Goal: Answer question/provide support: Share knowledge or assist other users

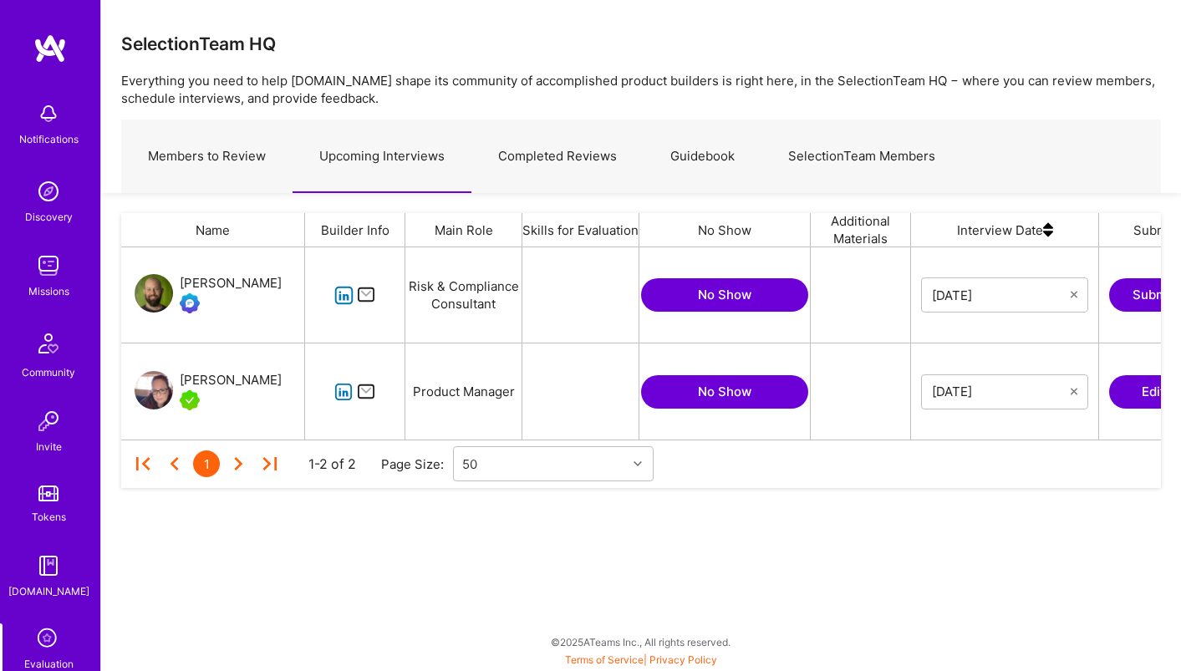
scroll to position [192, 1039]
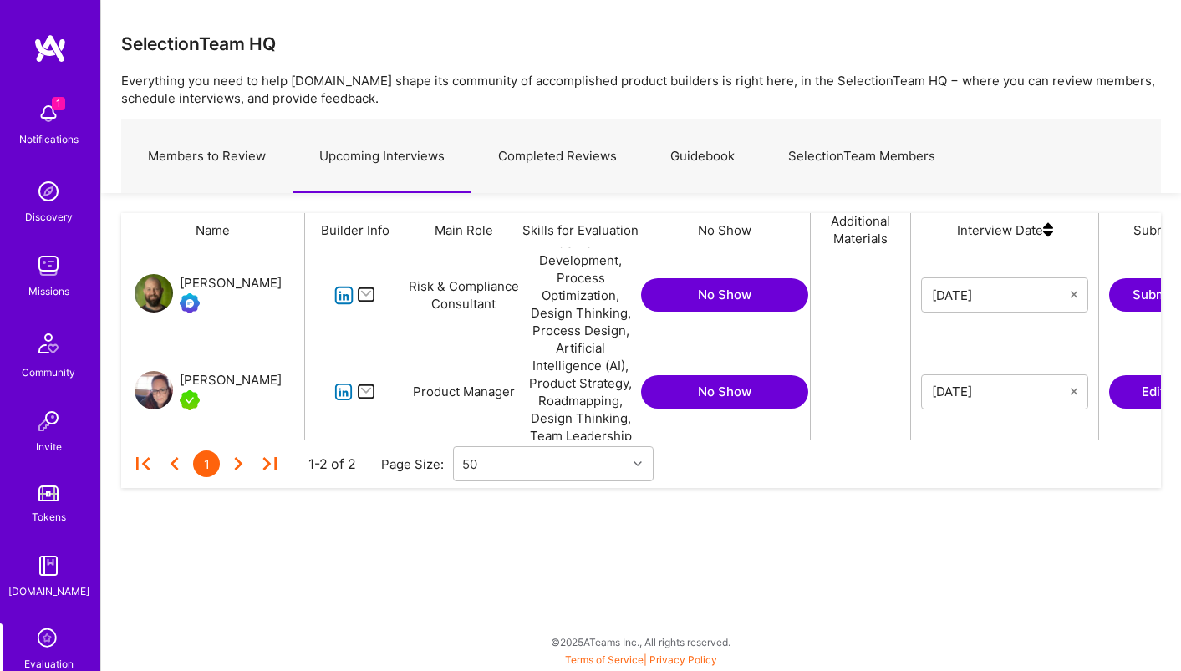
click at [343, 292] on icon "grid" at bounding box center [343, 295] width 19 height 19
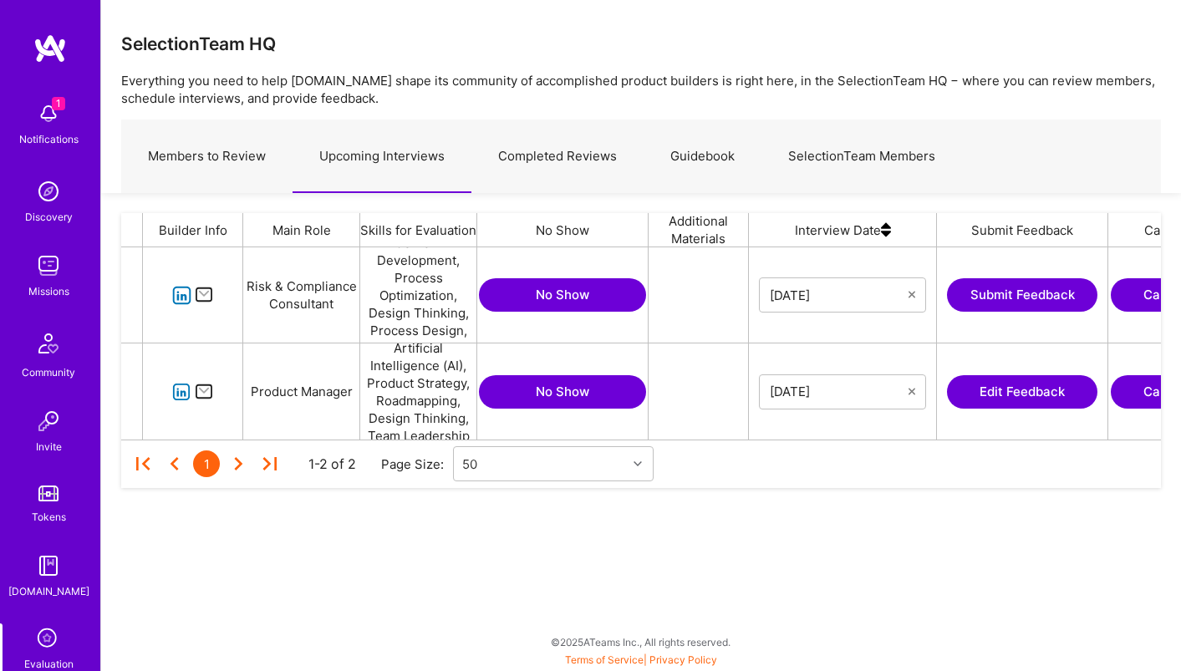
scroll to position [0, 293]
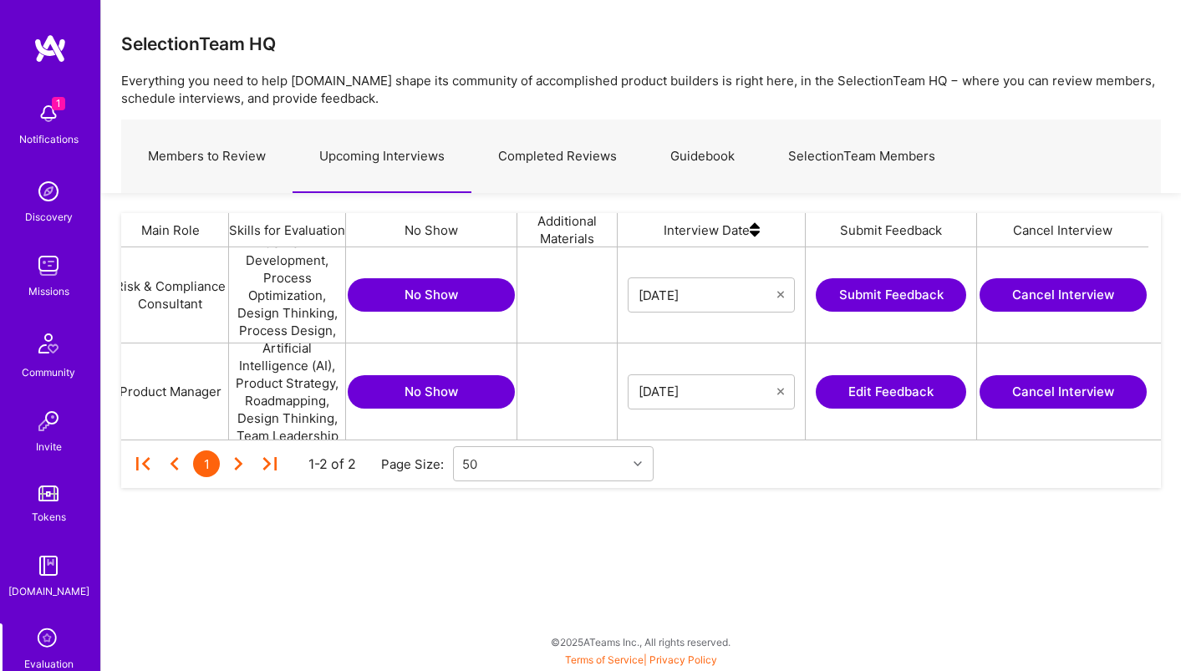
click at [901, 289] on button "Submit Feedback" at bounding box center [890, 294] width 150 height 33
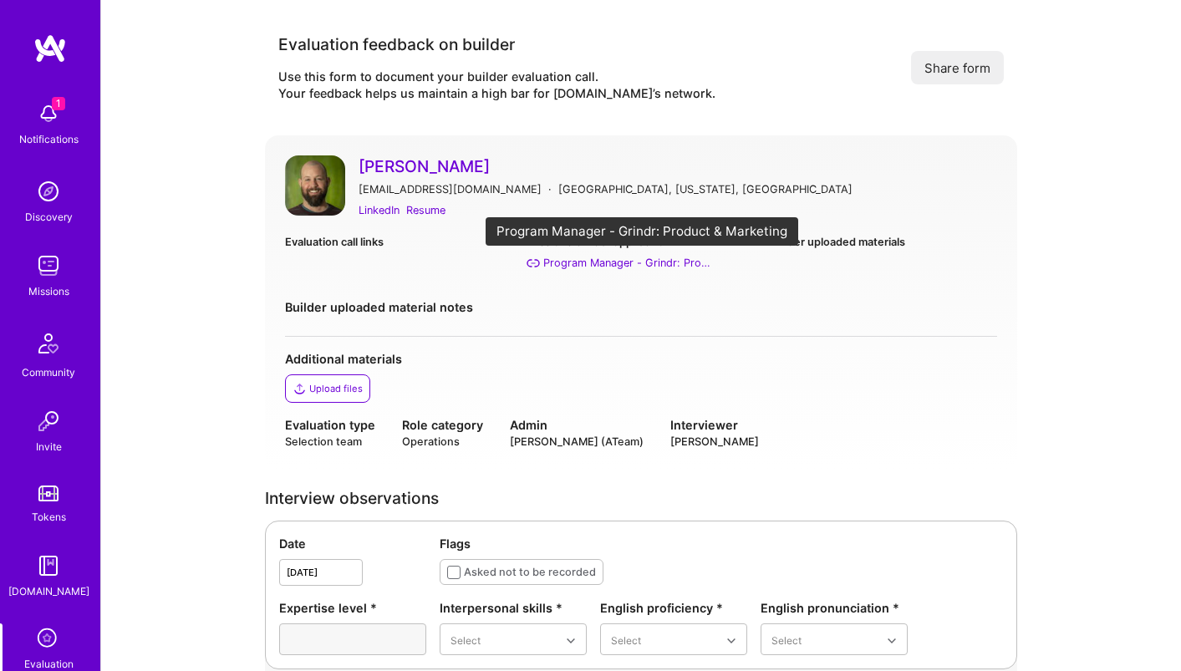
click at [665, 266] on div "Program Manager - Grindr: Product & Marketing" at bounding box center [626, 263] width 167 height 18
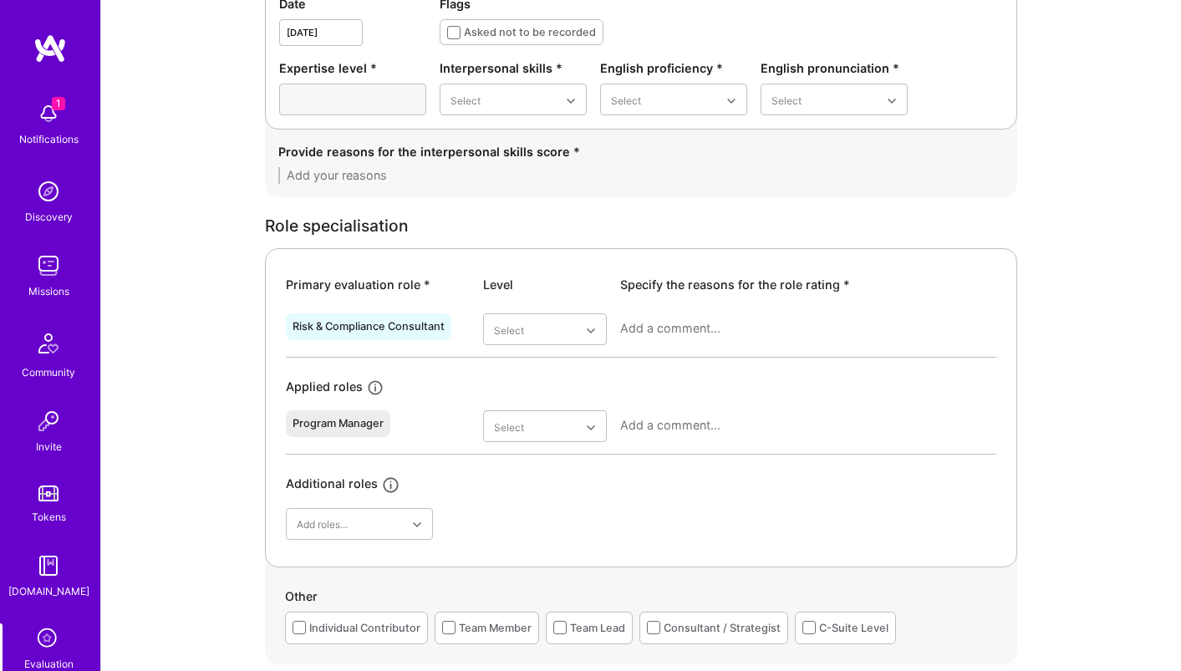
scroll to position [548, 0]
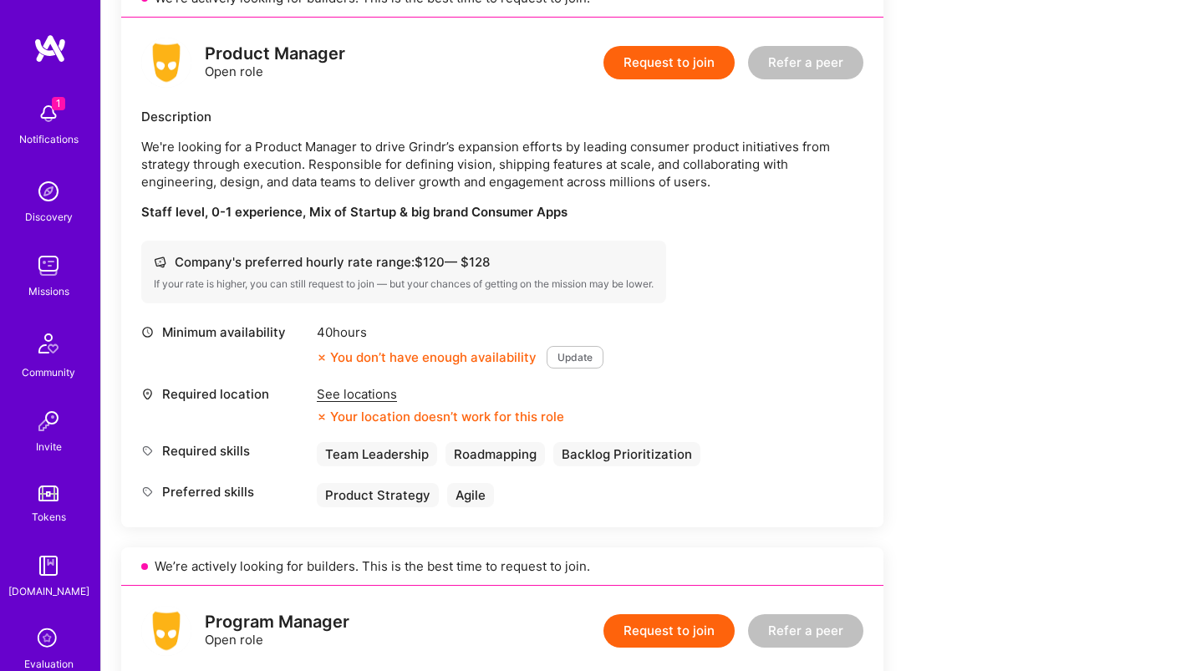
scroll to position [414, 0]
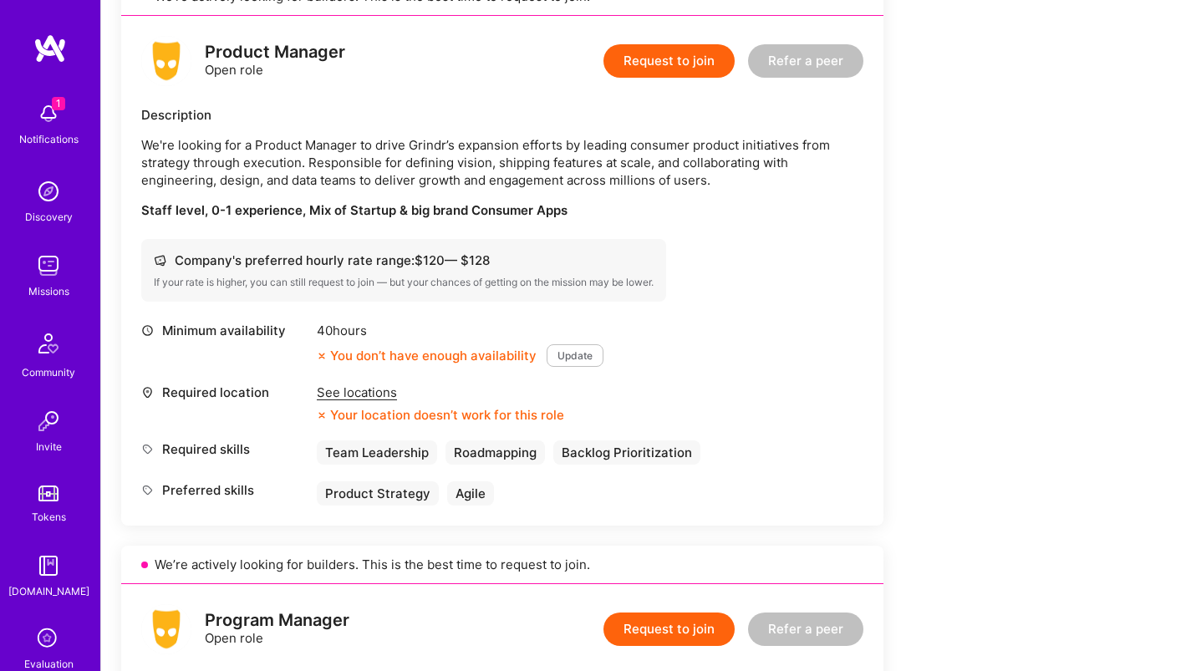
click at [371, 394] on div "See locations" at bounding box center [440, 392] width 247 height 18
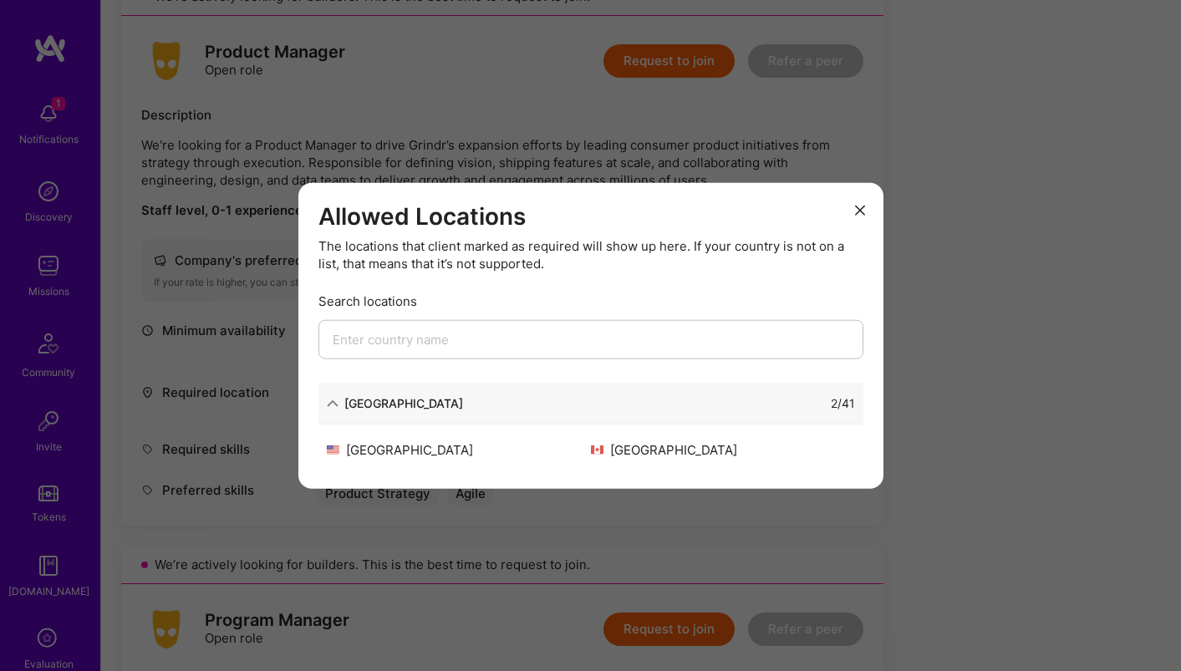
click at [855, 214] on icon "modal" at bounding box center [860, 211] width 10 height 10
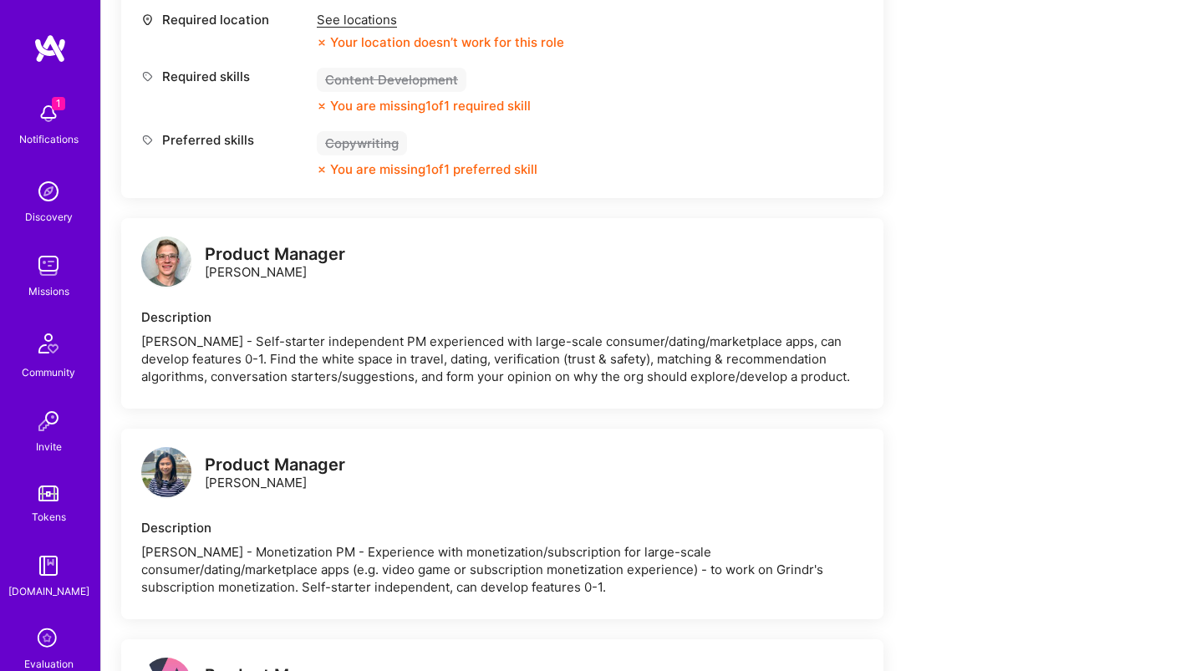
scroll to position [1345, 0]
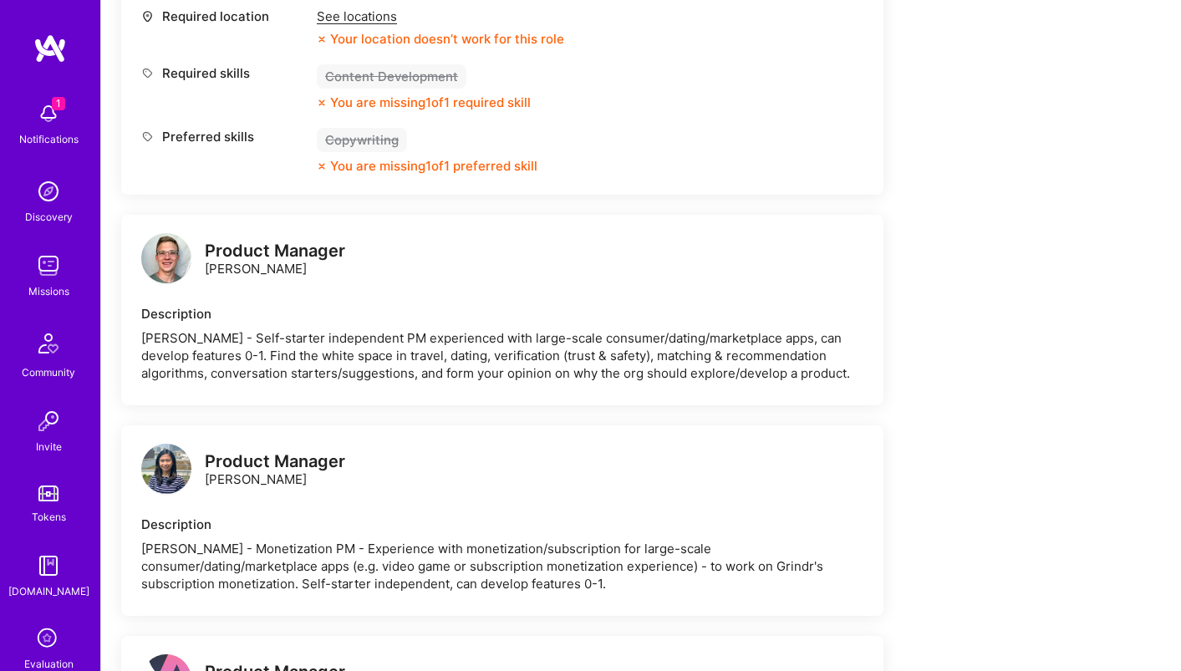
click at [172, 267] on img at bounding box center [166, 258] width 50 height 50
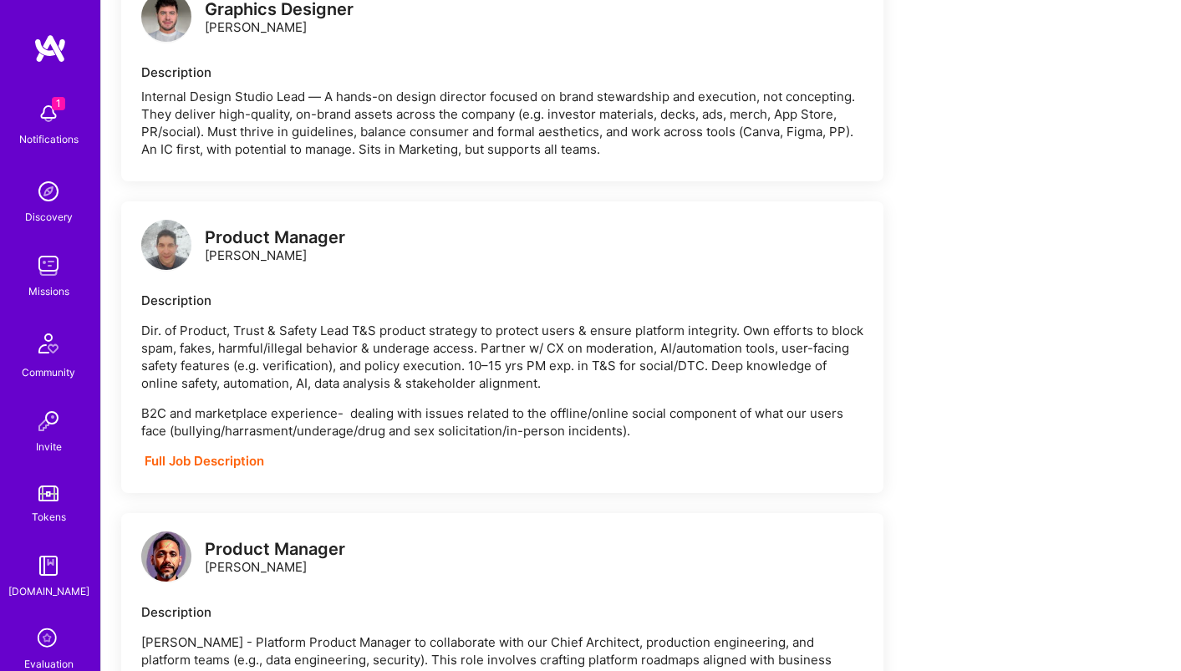
scroll to position [2877, 0]
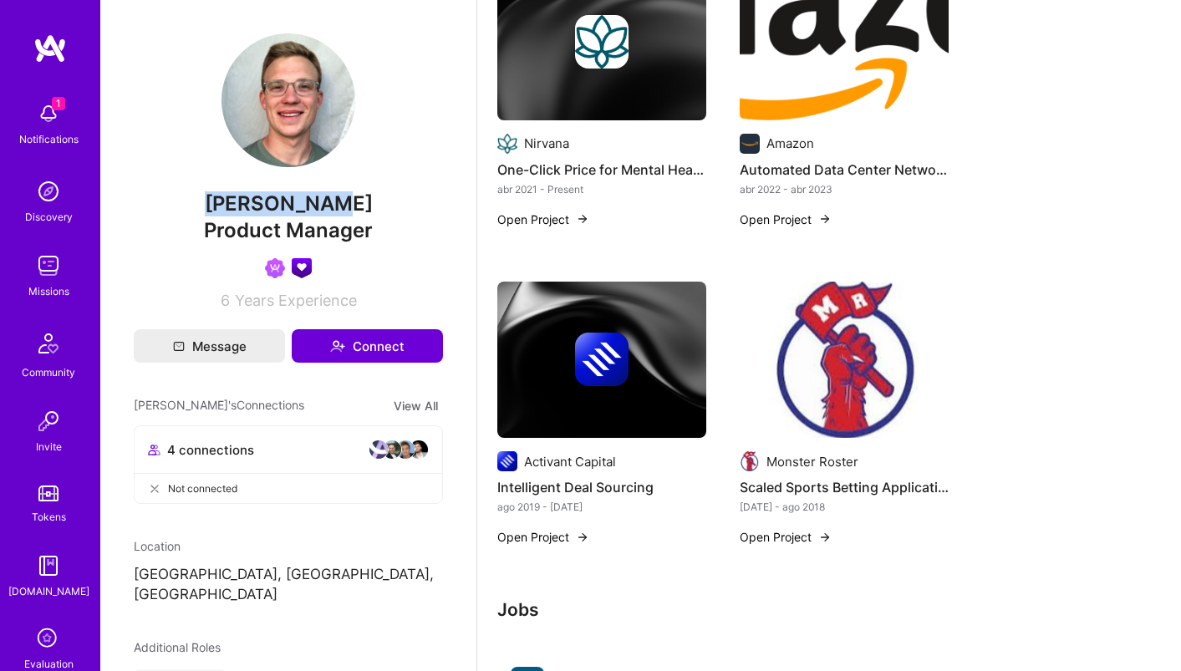
drag, startPoint x: 231, startPoint y: 201, endPoint x: 350, endPoint y: 207, distance: 118.8
click at [350, 207] on span "[PERSON_NAME]" at bounding box center [288, 203] width 309 height 25
copy span "[PERSON_NAME]"
